Goal: Transaction & Acquisition: Purchase product/service

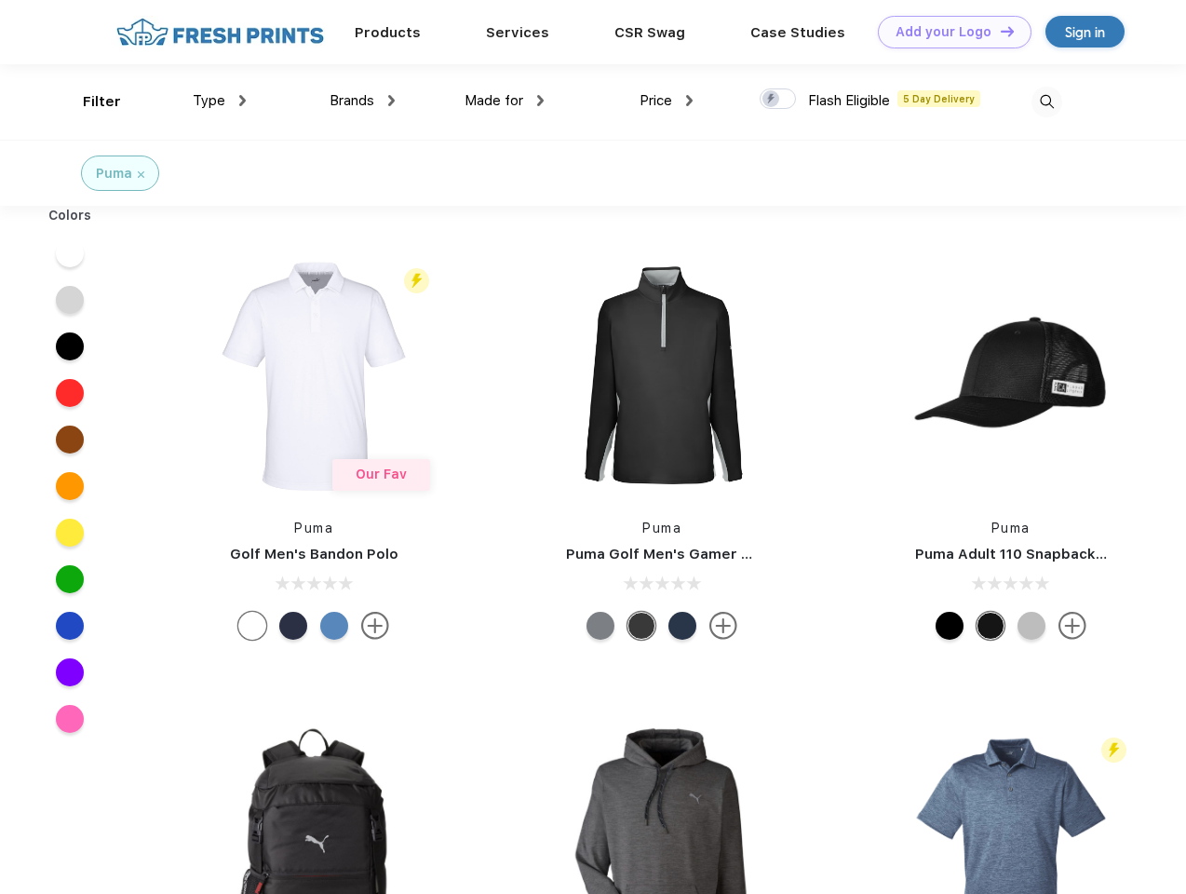
click at [948, 32] on link "Add your Logo Design Tool" at bounding box center [955, 32] width 154 height 33
click at [0, 0] on div "Design Tool" at bounding box center [0, 0] width 0 height 0
click at [999, 31] on link "Add your Logo Design Tool" at bounding box center [955, 32] width 154 height 33
click at [89, 101] on div "Filter" at bounding box center [102, 101] width 38 height 21
click at [220, 101] on span "Type" at bounding box center [209, 100] width 33 height 17
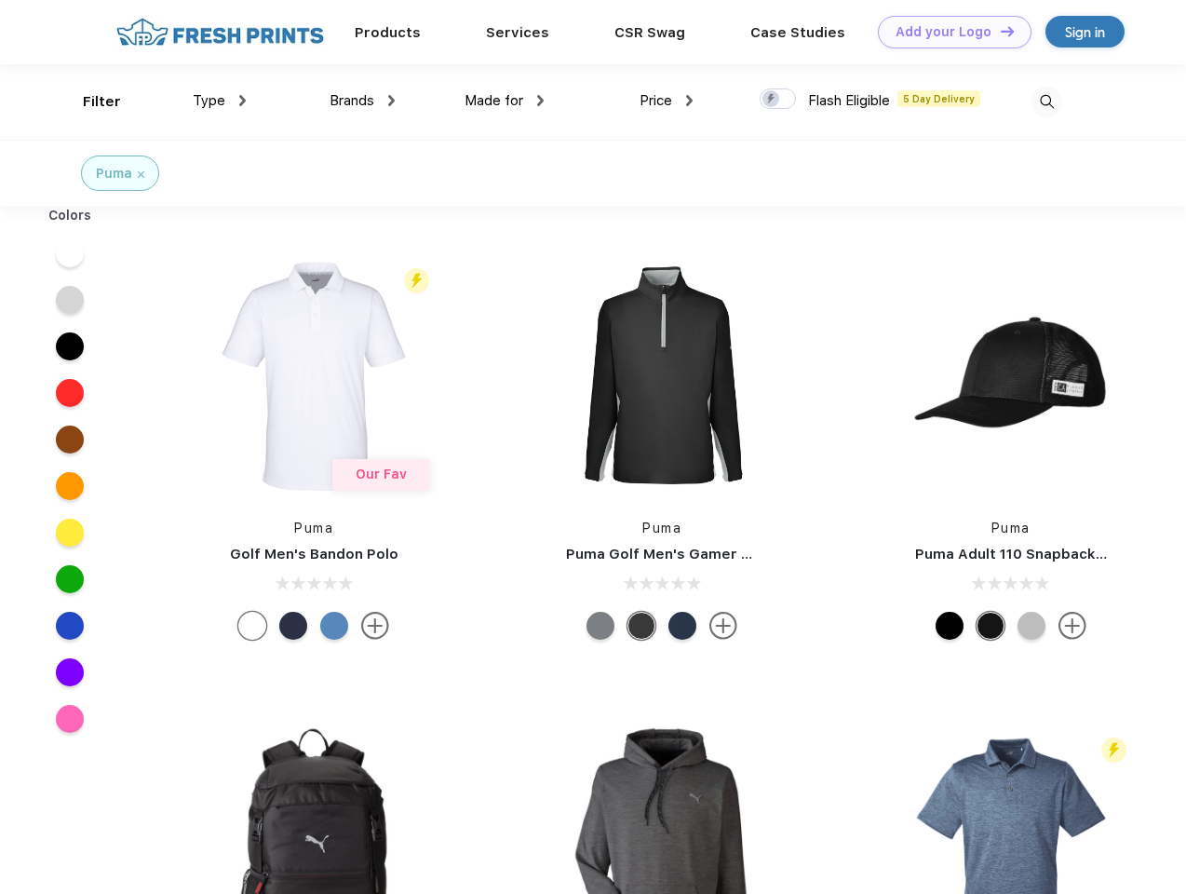
click at [362, 101] on span "Brands" at bounding box center [352, 100] width 45 height 17
click at [505, 101] on span "Made for" at bounding box center [493, 100] width 59 height 17
click at [666, 101] on span "Price" at bounding box center [655, 100] width 33 height 17
click at [778, 100] on div at bounding box center [778, 98] width 36 height 20
click at [772, 100] on input "checkbox" at bounding box center [766, 93] width 12 height 12
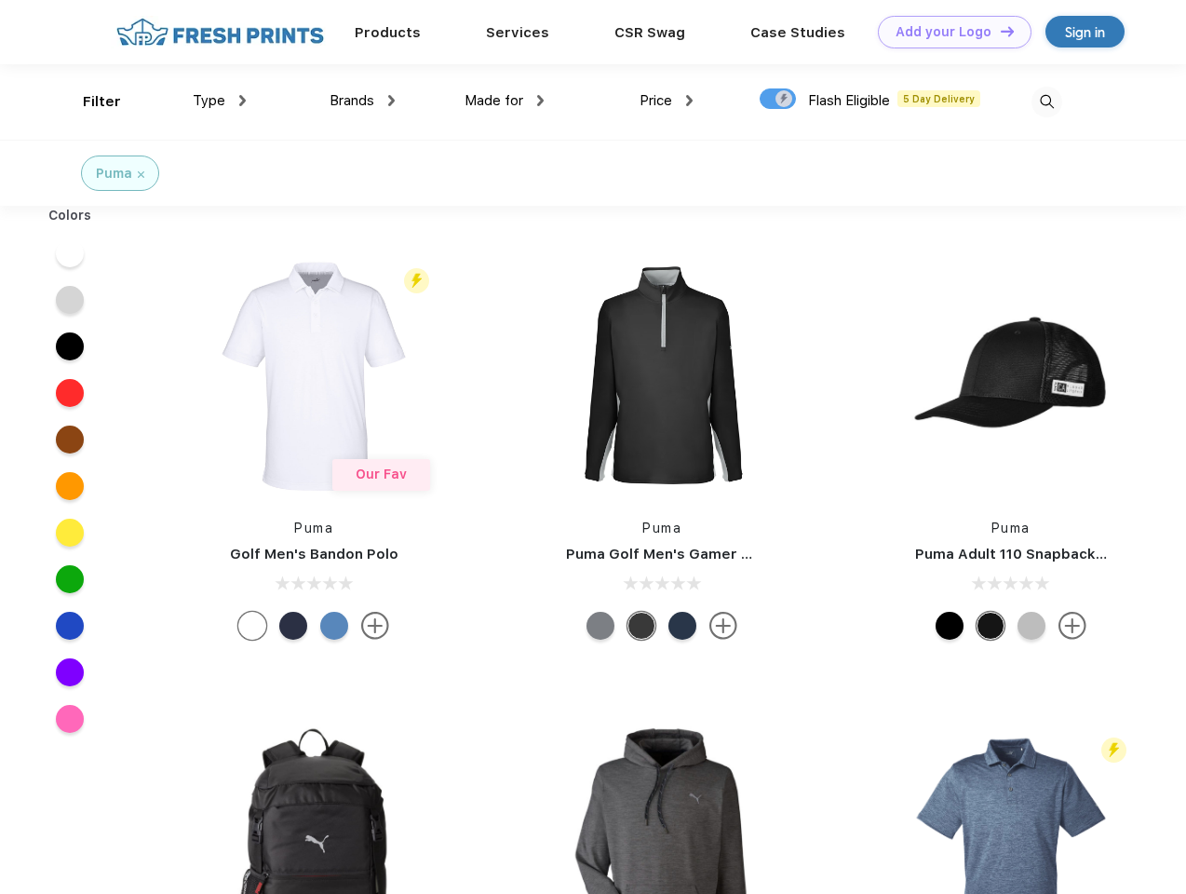
click at [1046, 101] on img at bounding box center [1046, 102] width 31 height 31
